Goal: Transaction & Acquisition: Purchase product/service

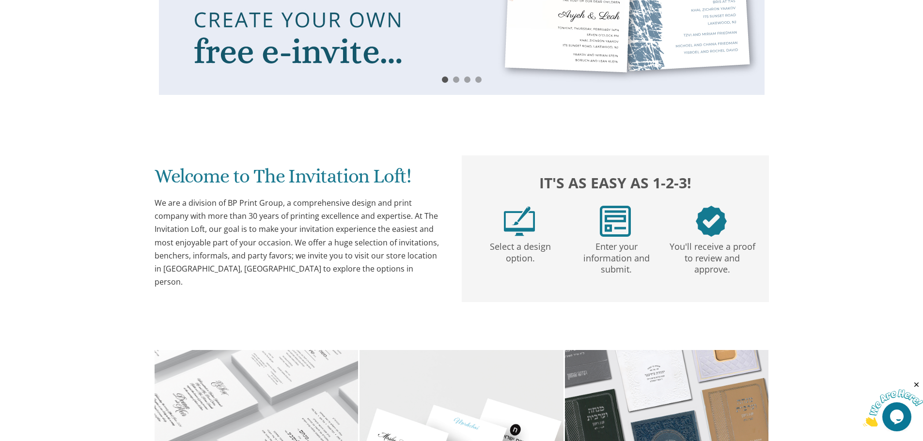
scroll to position [678, 0]
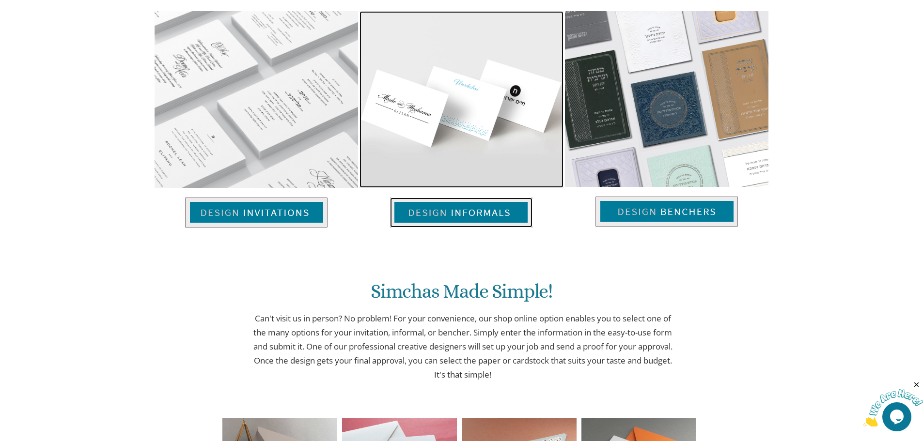
click at [473, 213] on img at bounding box center [461, 213] width 142 height 30
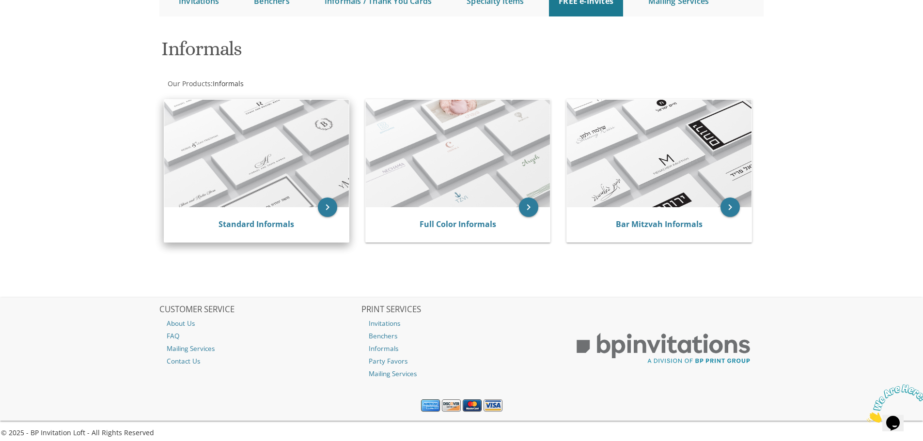
scroll to position [122, 0]
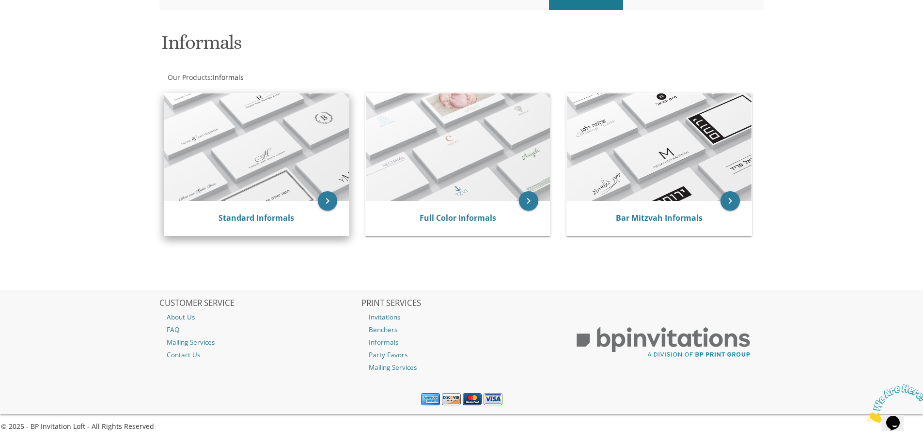
click at [233, 192] on img at bounding box center [256, 147] width 185 height 108
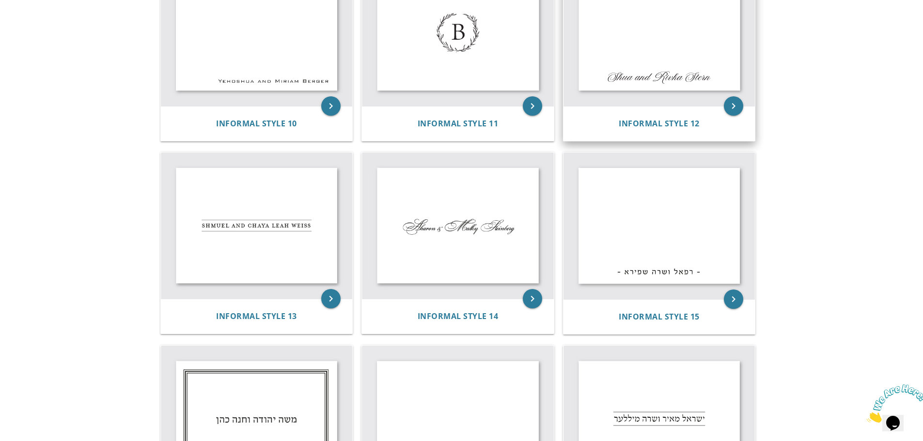
scroll to position [823, 0]
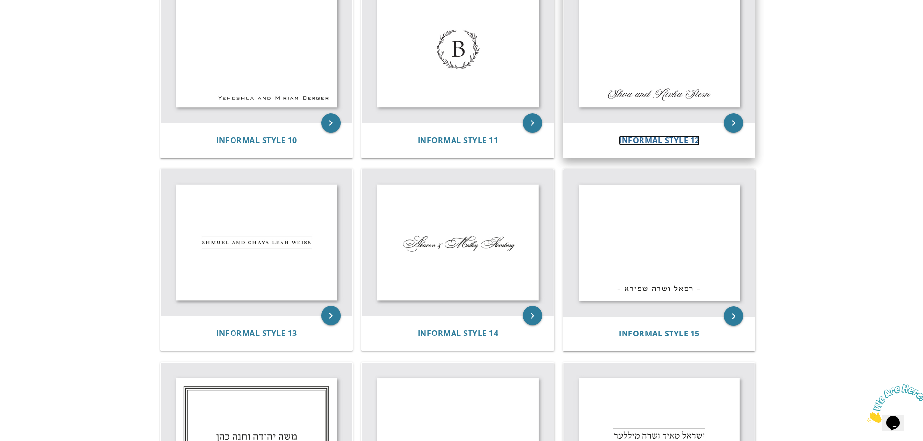
click at [621, 140] on span "Informal Style 12" at bounding box center [659, 140] width 81 height 11
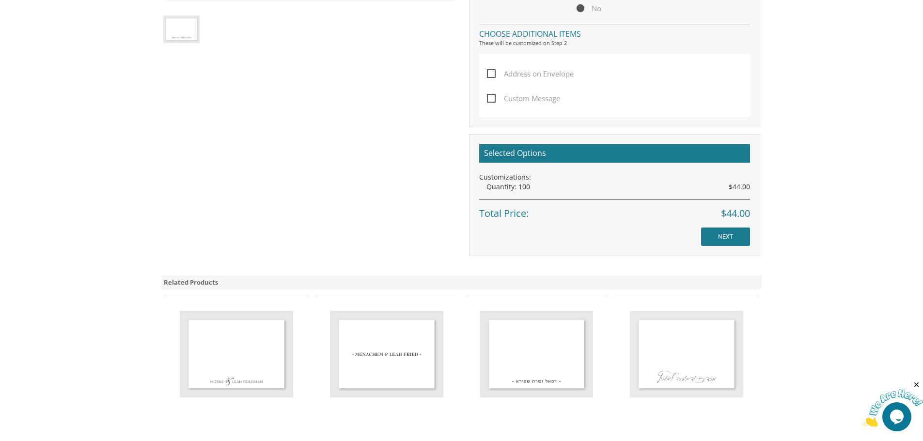
scroll to position [366, 0]
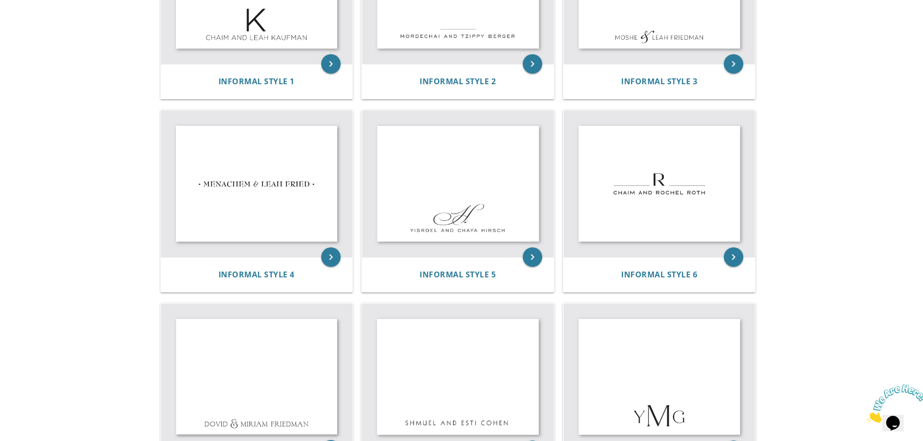
scroll to position [242, 0]
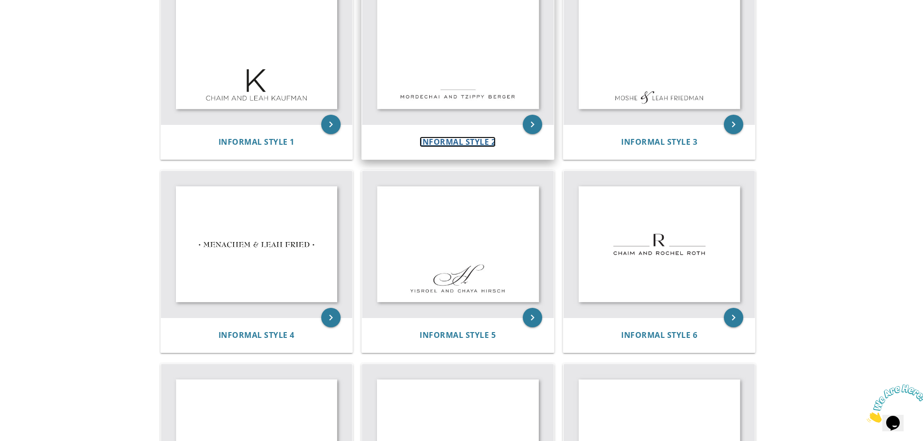
click at [441, 139] on span "Informal Style 2" at bounding box center [457, 142] width 76 height 11
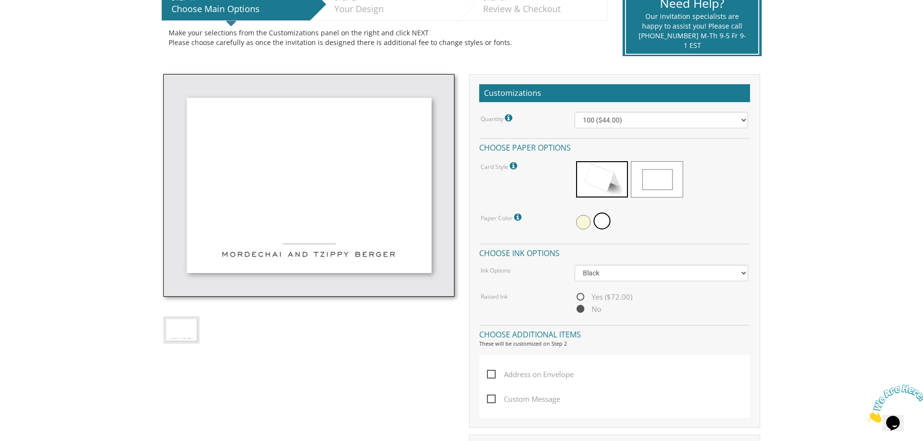
scroll to position [242, 0]
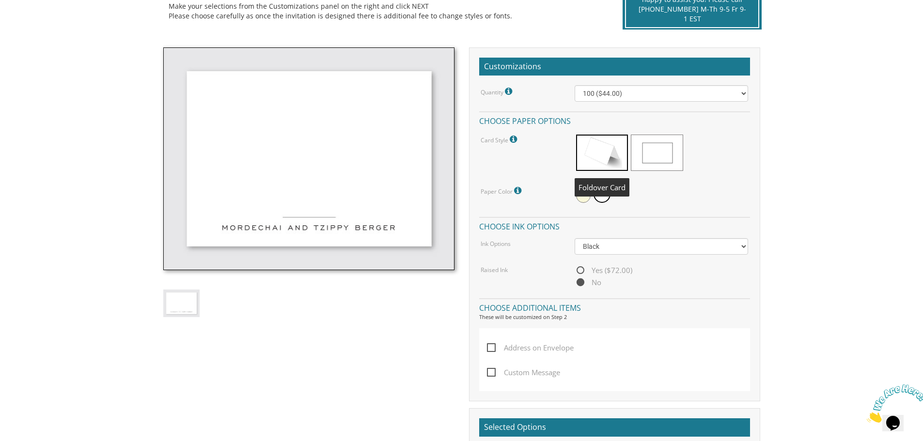
click at [595, 160] on span at bounding box center [602, 153] width 52 height 36
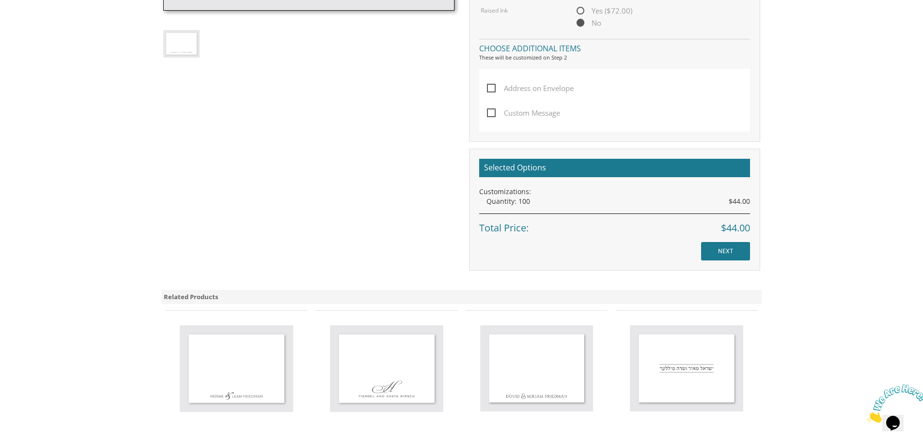
scroll to position [533, 0]
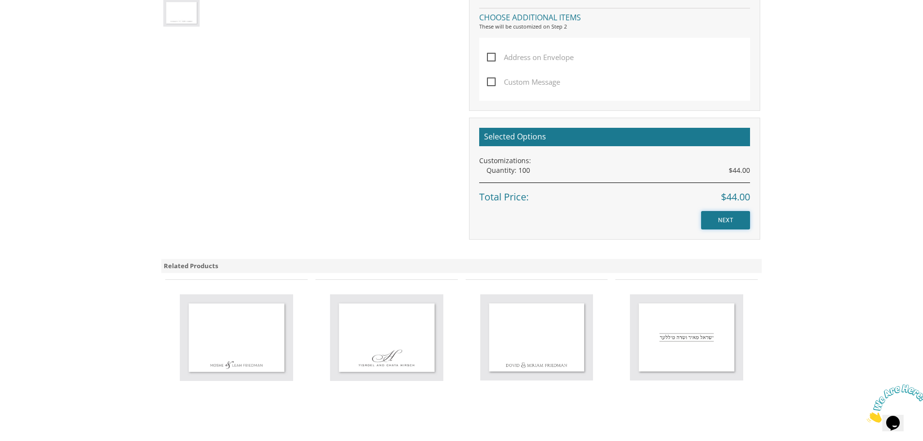
click at [731, 219] on input "NEXT" at bounding box center [725, 220] width 49 height 18
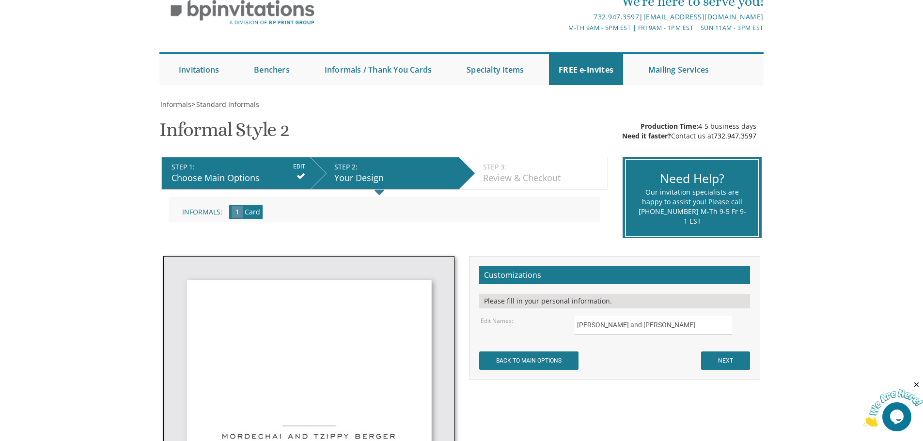
scroll to position [194, 0]
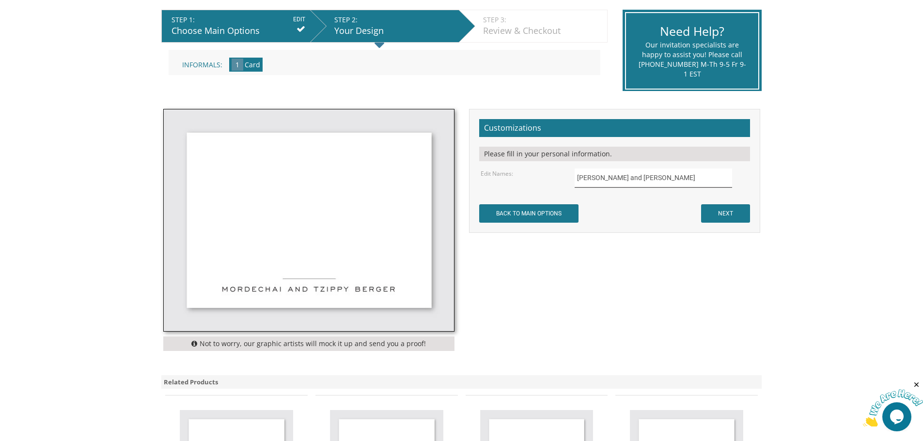
click at [606, 177] on input "[PERSON_NAME] and [PERSON_NAME]" at bounding box center [652, 178] width 157 height 19
type input "[PERSON_NAME] and [PERSON_NAME]"
click at [629, 207] on form "Customizations Please fill in your personal information. Edit Names: [GEOGRAPHI…" at bounding box center [614, 171] width 271 height 104
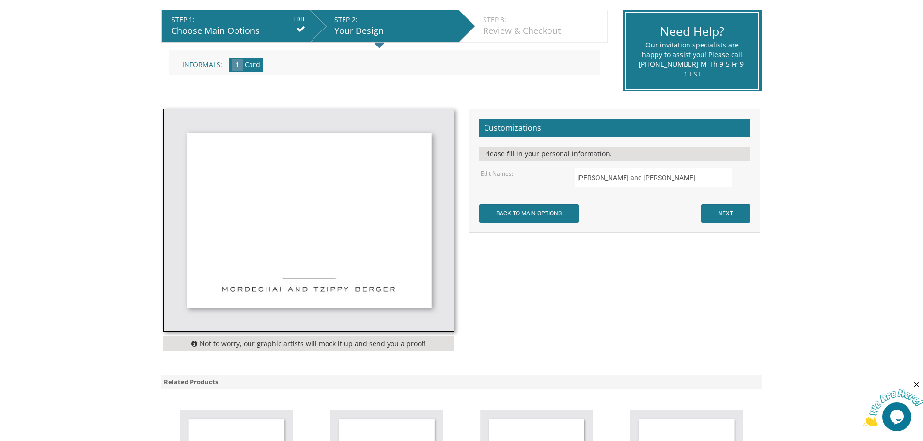
click at [418, 264] on img at bounding box center [309, 220] width 290 height 222
click at [740, 210] on input "NEXT" at bounding box center [725, 213] width 49 height 18
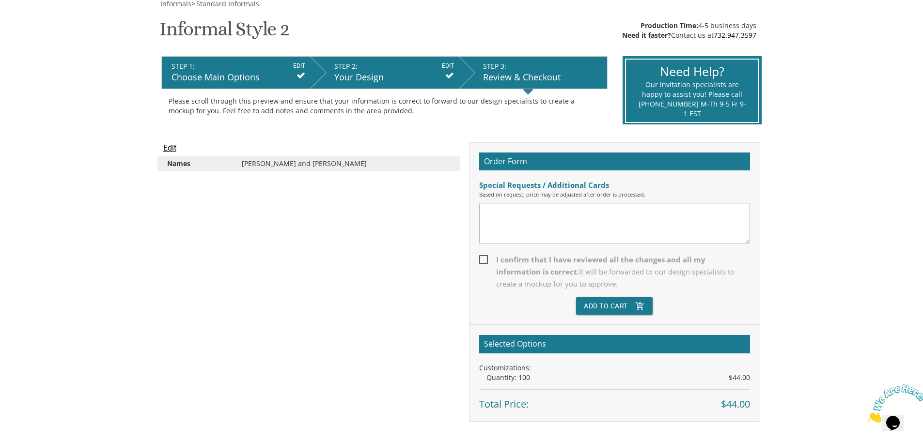
scroll to position [145, 0]
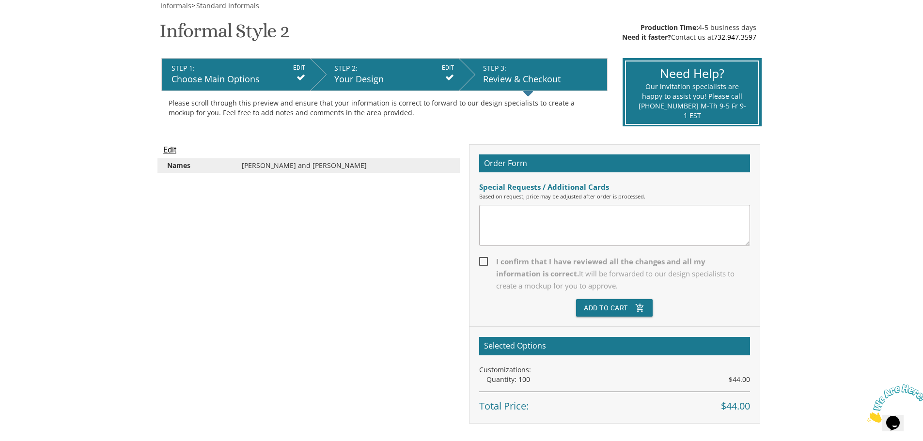
click at [454, 76] on li "STEP 2: EDIT Your Design" at bounding box center [384, 74] width 149 height 33
click at [369, 81] on div "Your Design" at bounding box center [394, 79] width 120 height 13
click at [455, 78] on li "STEP 2: EDIT Your Design" at bounding box center [384, 74] width 149 height 33
click at [498, 71] on div "STEP 3: EDIT" at bounding box center [542, 68] width 119 height 10
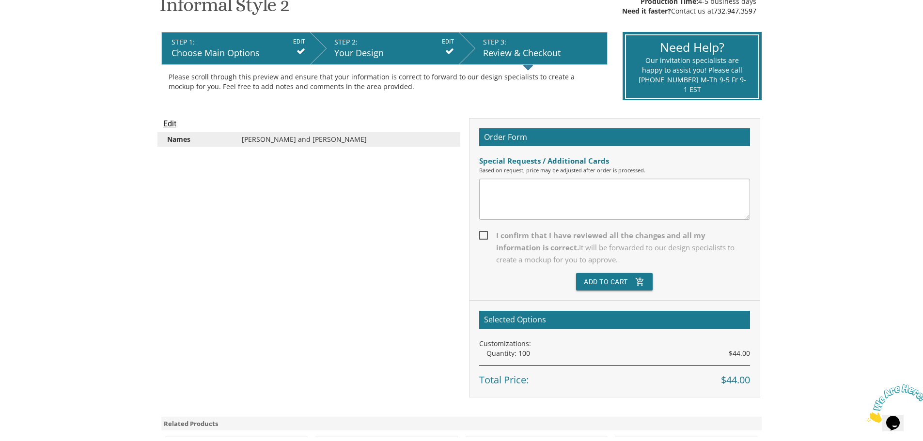
scroll to position [194, 0]
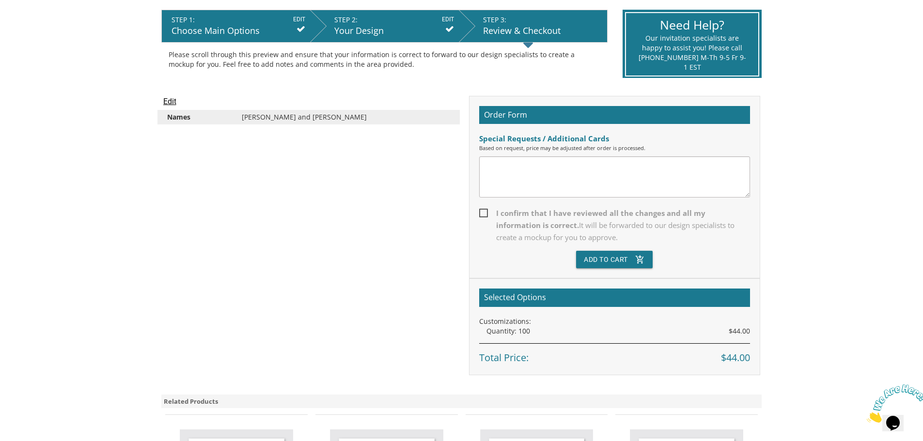
click at [481, 213] on span "I confirm that I have reviewed all the changes and all my information is correc…" at bounding box center [614, 225] width 271 height 36
click at [481, 213] on input "I confirm that I have reviewed all the changes and all my information is correc…" at bounding box center [482, 212] width 6 height 6
checkbox input "true"
click at [288, 230] on div "Edit Names [GEOGRAPHIC_DATA] and [GEOGRAPHIC_DATA][PERSON_NAME] Order Form Spec…" at bounding box center [461, 235] width 611 height 279
